Goal: Task Accomplishment & Management: Use online tool/utility

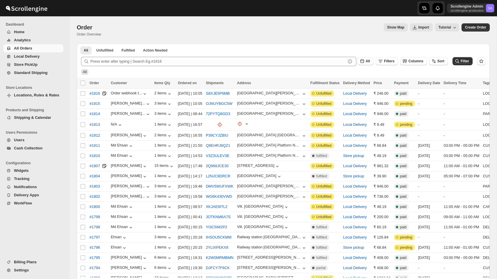
click at [27, 29] on button "Home" at bounding box center [33, 32] width 60 height 8
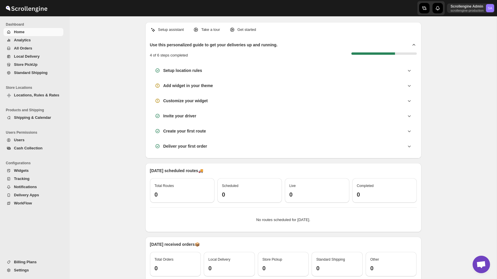
click at [36, 194] on span "Delivery Apps" at bounding box center [26, 195] width 25 height 4
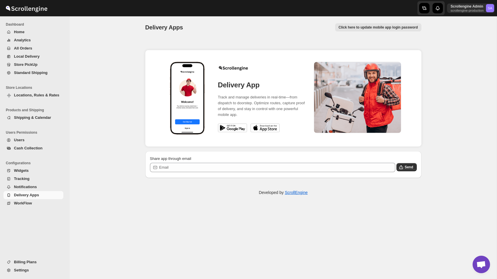
click at [235, 127] on img at bounding box center [232, 127] width 29 height 9
click at [273, 131] on img at bounding box center [265, 127] width 29 height 9
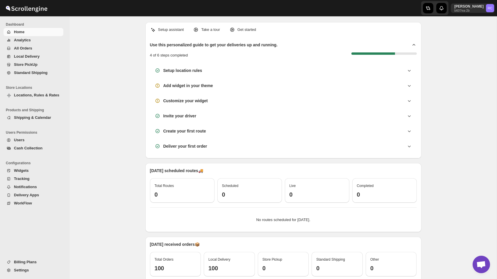
click at [47, 41] on span "Analytics" at bounding box center [38, 40] width 48 height 6
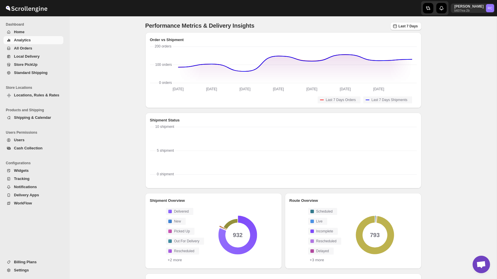
click at [28, 205] on span "WorkFlow" at bounding box center [23, 203] width 18 height 4
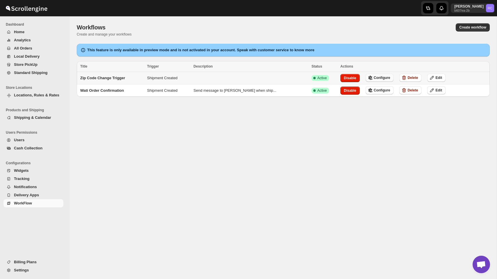
click at [374, 77] on span "Configure" at bounding box center [382, 77] width 17 height 5
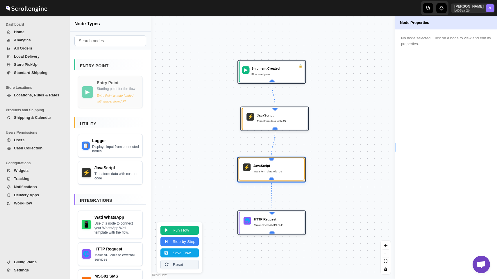
click at [279, 166] on div "JavaScript" at bounding box center [277, 165] width 47 height 5
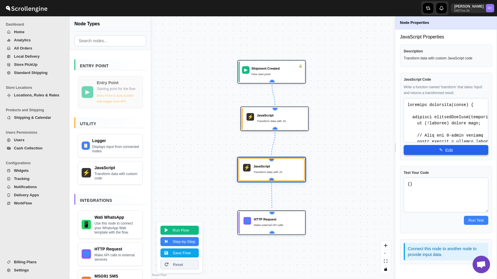
click at [455, 152] on button "✎ Edit" at bounding box center [446, 150] width 85 height 10
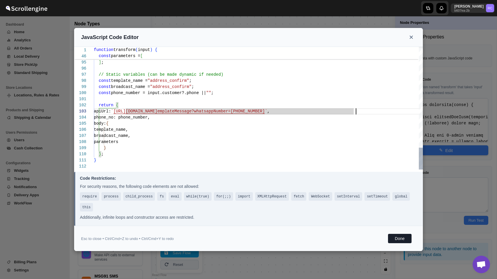
type textarea "return { apiUrl: `https://live-mt-server.wati.io/319878/api/v1/sendTemplateMess…"
type textarea "function transform(input) { function extractZipCode(address) { if (!address) re…"
type textarea "return { apiUrl: `https://live-mt-server.wati.io/319878/api/v1/sendTemplateMess…"
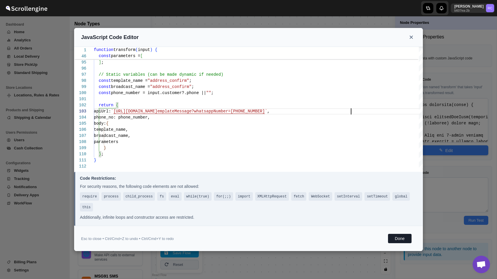
type textarea "function transform(input) { function extractZipCode(address) { if (!address) re…"
type textarea "return { apiUrl: `https://live-mt-server.wati.io/319878/api/v1/sendTemplateMess…"
type textarea "function transform(input) { function extractZipCode(address) { if (!address) re…"
type textarea "return { apiUrl: `https://live-mt-server.wati.io/319878/api/v1/sendTemplateMess…"
type textarea "function transform(input) { function extractZipCode(address) { if (!address) re…"
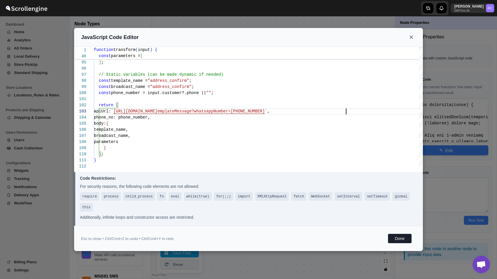
type textarea "return { apiUrl: `https://live-mt-server.wati.io/319878/api/v1/sendTemplateMess…"
type textarea "function transform(input) { function extractZipCode(address) { if (!address) re…"
type textarea "return { apiUrl: `https://live-mt-server.wati.io/319878/api/v1/sendTemplateMess…"
type textarea "function transform(input) { function extractZipCode(address) { if (!address) re…"
type textarea "return { apiUrl: `https://live-mt-server.wati.io/319878/api/v1/sendTemplateMess…"
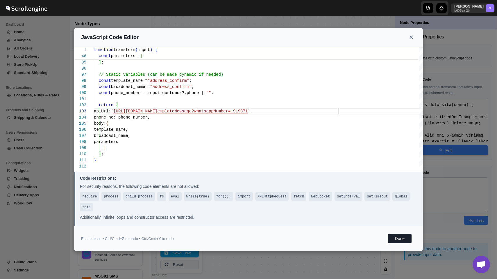
type textarea "function transform(input) { function extractZipCode(address) { if (!address) re…"
type textarea "return { apiUrl: `https://live-mt-server.wati.io/319878/api/v1/sendTemplateMess…"
type textarea "function transform(input) { function extractZipCode(address) { if (!address) re…"
type textarea "return { apiUrl: `https://live-mt-server.wati.io/319878/api/v1/sendTemplateMess…"
type textarea "function transform(input) { function extractZipCode(address) { if (!address) re…"
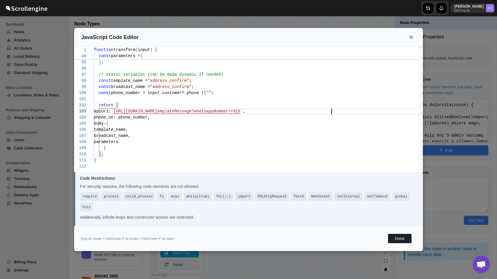
type textarea "return { apiUrl: `https://live-mt-server.wati.io/319878/api/v1/sendTemplateMess…"
type textarea "function transform(input) { function extractZipCode(address) { if (!address) re…"
type textarea "return { apiUrl: `https://live-mt-server.wati.io/319878/api/v1/sendTemplateMess…"
type textarea "function transform(input) { function extractZipCode(address) { if (!address) re…"
click at [398, 239] on button "Done" at bounding box center [400, 238] width 24 height 9
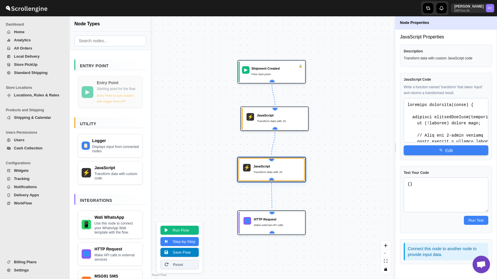
click at [186, 252] on button "Save Flow" at bounding box center [180, 252] width 38 height 9
click at [179, 251] on button "Save Flow" at bounding box center [180, 252] width 38 height 9
